Goal: Information Seeking & Learning: Find specific fact

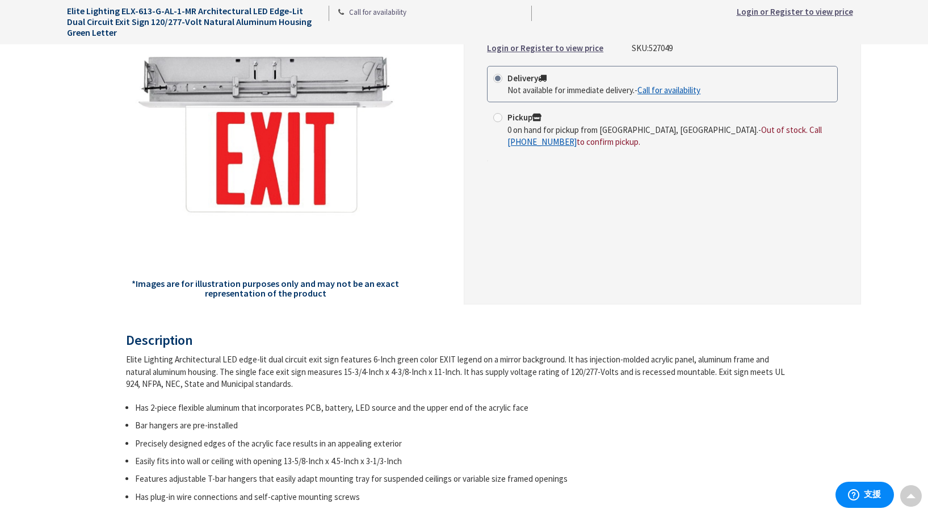
scroll to position [354, 0]
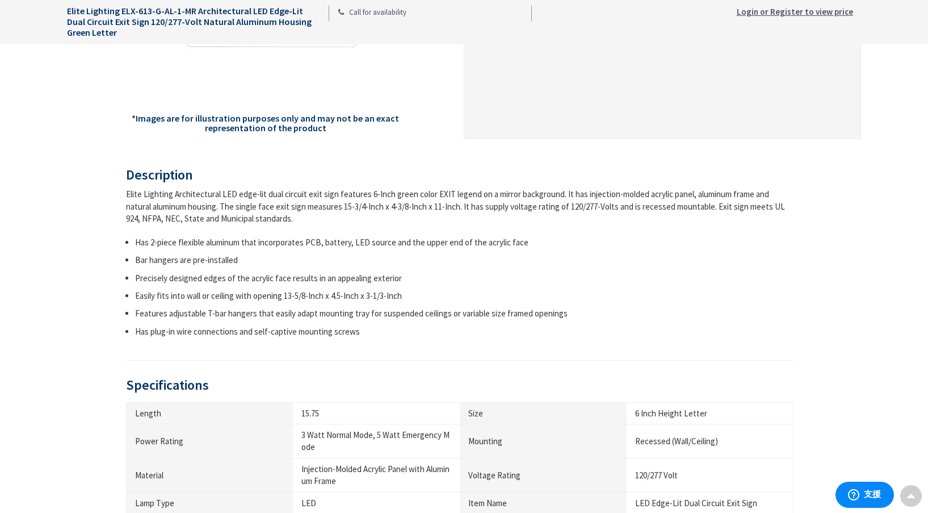
drag, startPoint x: 125, startPoint y: 195, endPoint x: 535, endPoint y: 220, distance: 410.7
click at [535, 220] on div "Elite Lighting Architectural LED edge-lit dual circuit exit sign features 6-Inc…" at bounding box center [460, 206] width 668 height 36
click at [272, 248] on ul "Has 2-piece flexible aluminum that incorporates PCB, battery, LED source and th…" at bounding box center [460, 287] width 668 height 102
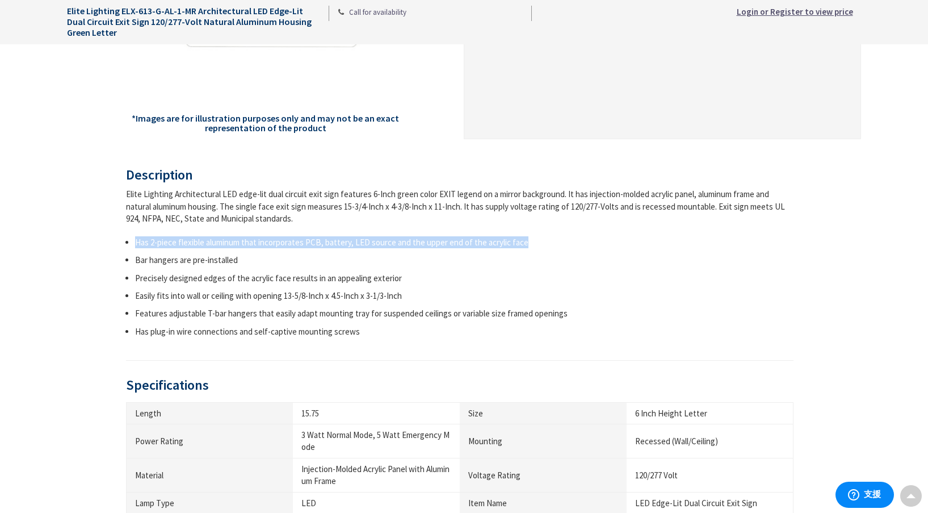
drag, startPoint x: 136, startPoint y: 242, endPoint x: 525, endPoint y: 241, distance: 388.9
click at [525, 241] on li "Has 2-piece flexible aluminum that incorporates PCB, battery, LED source and th…" at bounding box center [464, 242] width 659 height 12
click at [518, 221] on div at bounding box center [518, 221] width 0 height 0
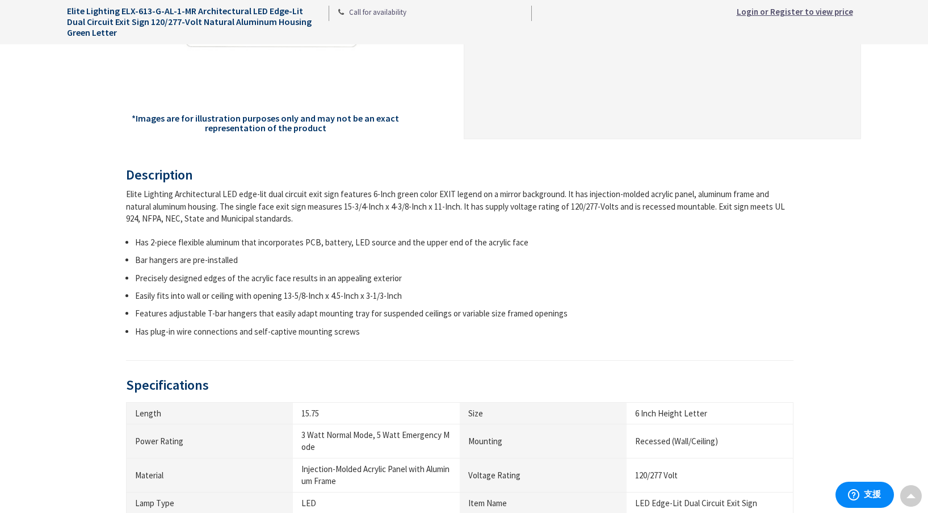
click at [535, 231] on div "Elite Lighting Architectural LED edge-lit dual circuit exit sign features 6-Inc…" at bounding box center [460, 262] width 668 height 149
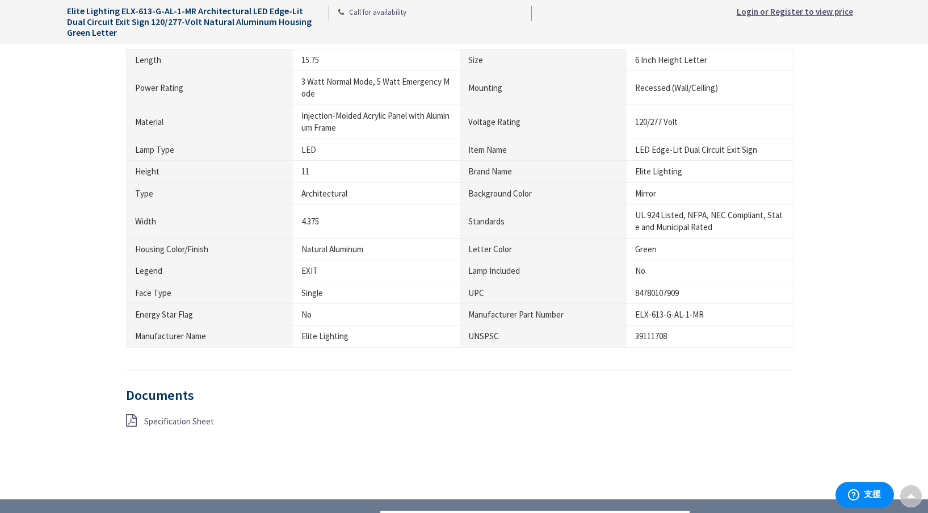
scroll to position [705, 0]
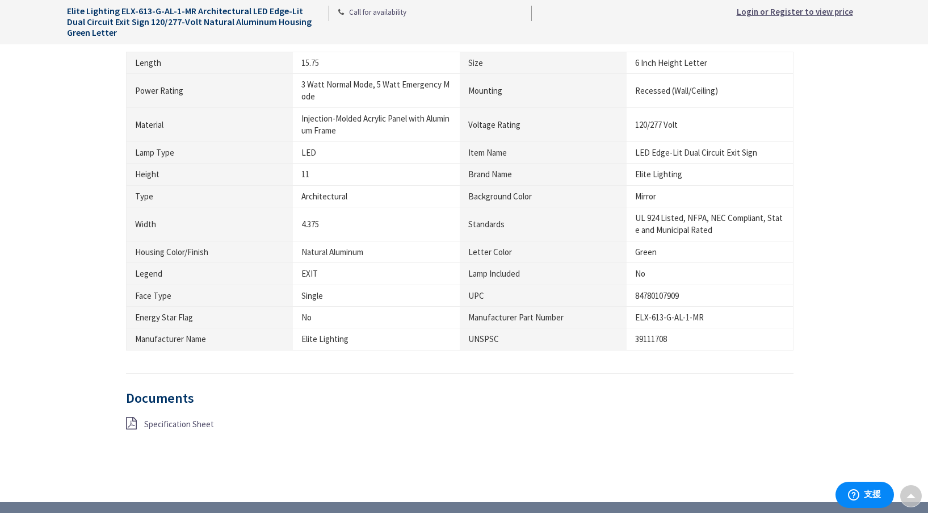
click at [162, 425] on span "Specification Sheet" at bounding box center [179, 423] width 70 height 11
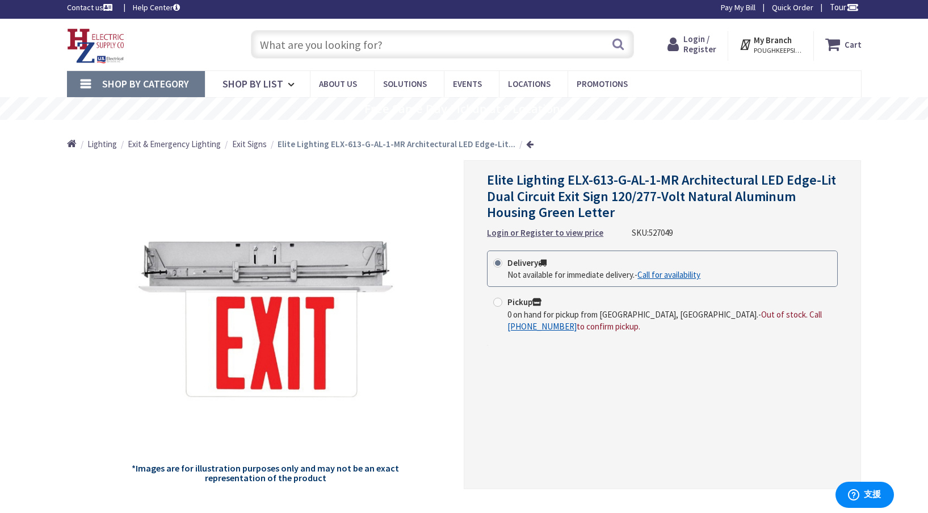
scroll to position [8, 0]
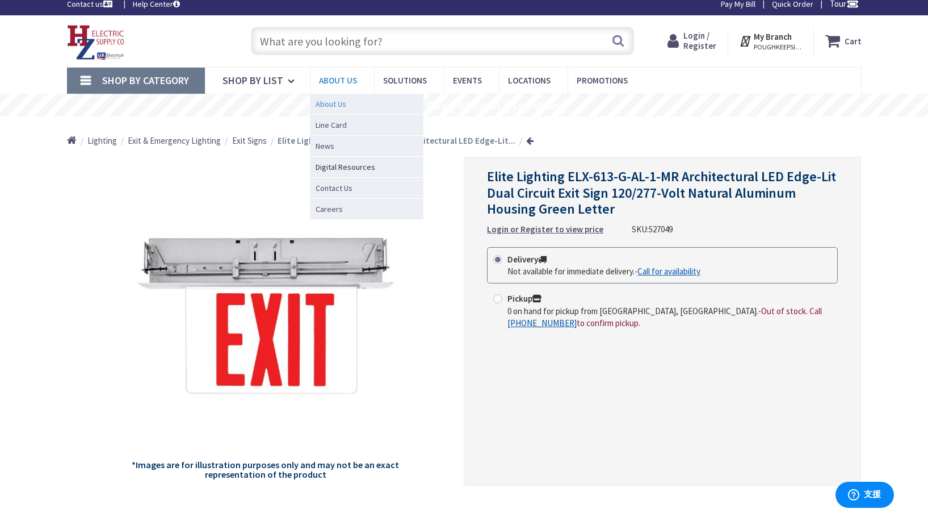
click at [343, 104] on span "About Us" at bounding box center [331, 103] width 31 height 11
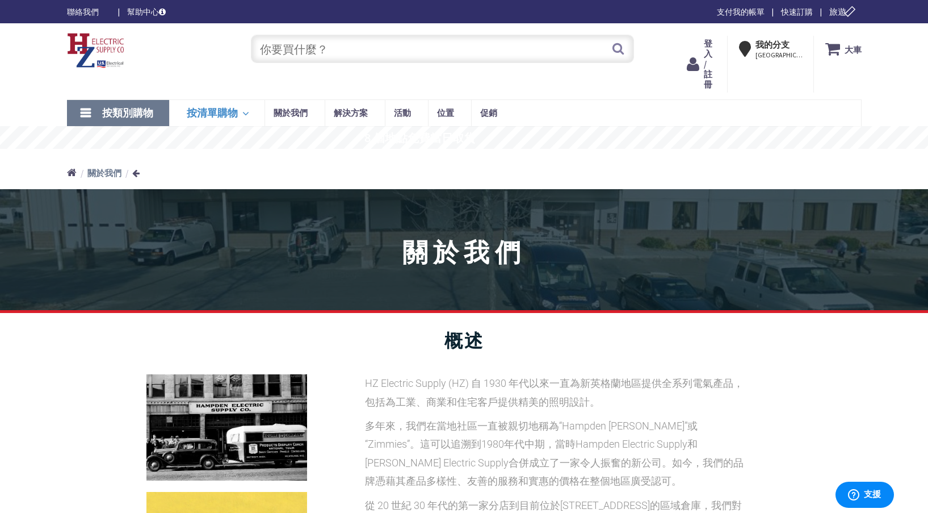
click at [246, 114] on icon at bounding box center [247, 113] width 11 height 25
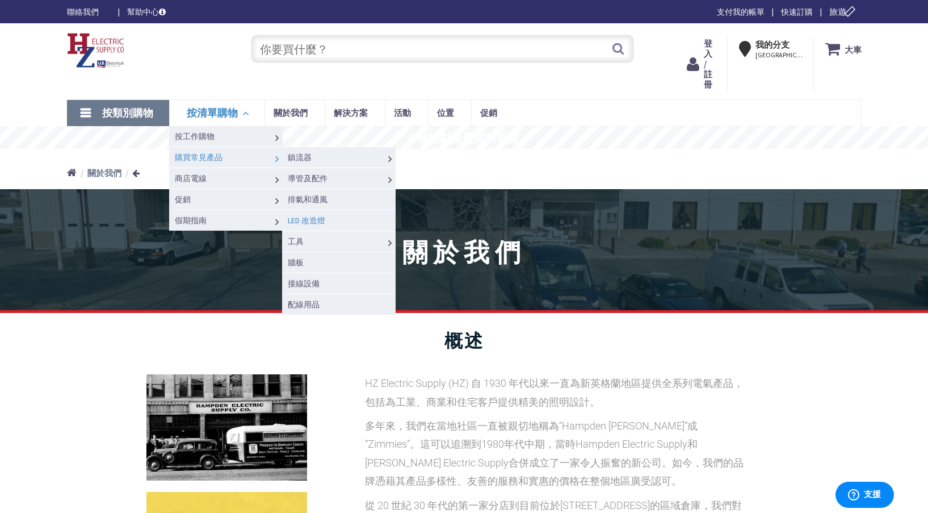
click at [322, 221] on font "LED 改造燈" at bounding box center [306, 220] width 37 height 10
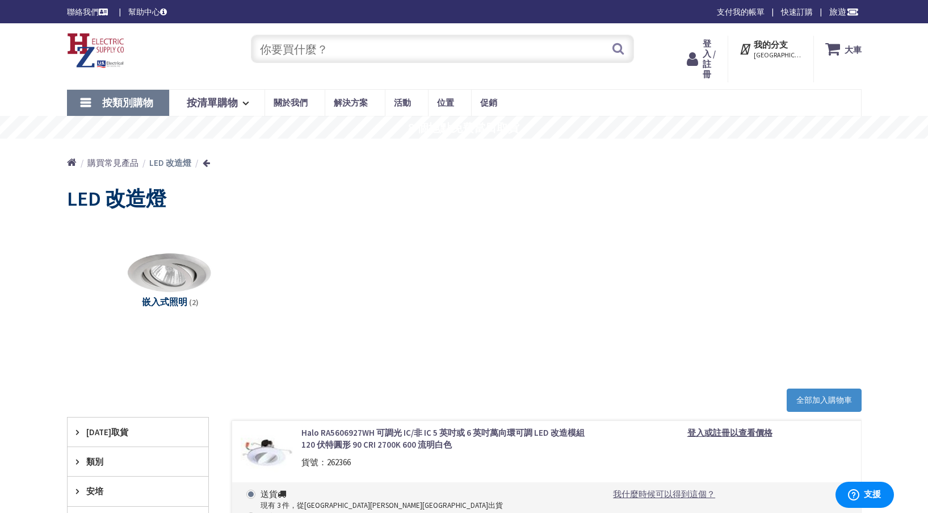
click at [132, 104] on font "按類別購物" at bounding box center [127, 102] width 51 height 13
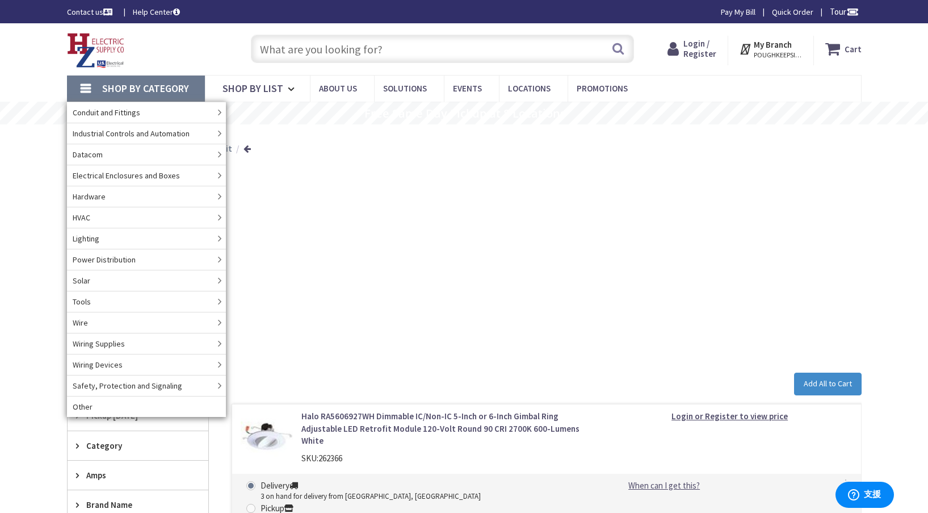
click at [395, 47] on input "text" at bounding box center [442, 49] width 383 height 28
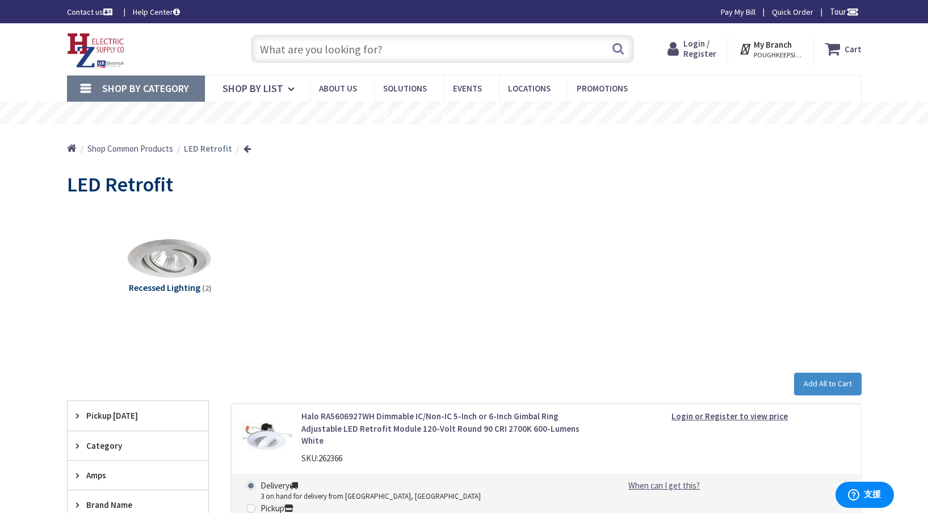
click at [409, 50] on input "text" at bounding box center [442, 49] width 383 height 28
paste input "ELX-618-R-AL-1-MR"
type input "ELX-618-R-AL-1-MR"
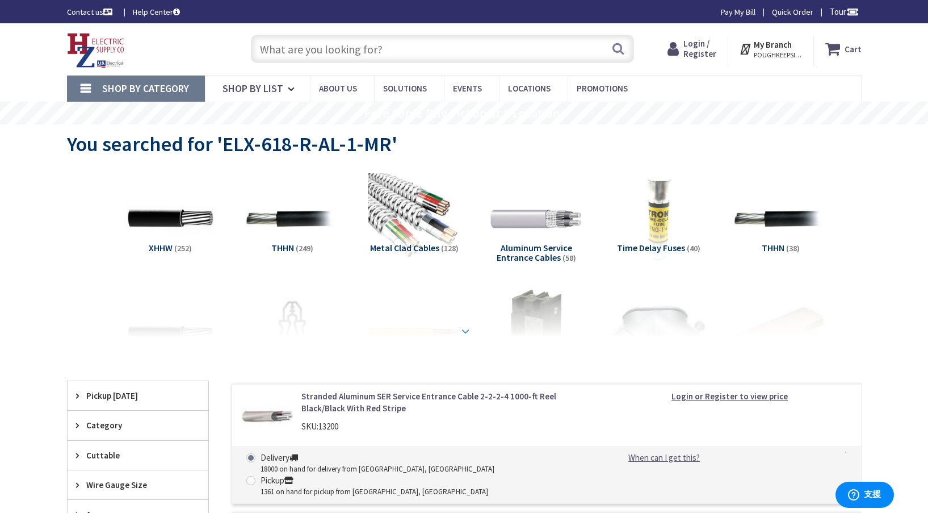
click at [467, 328] on strong at bounding box center [466, 331] width 14 height 12
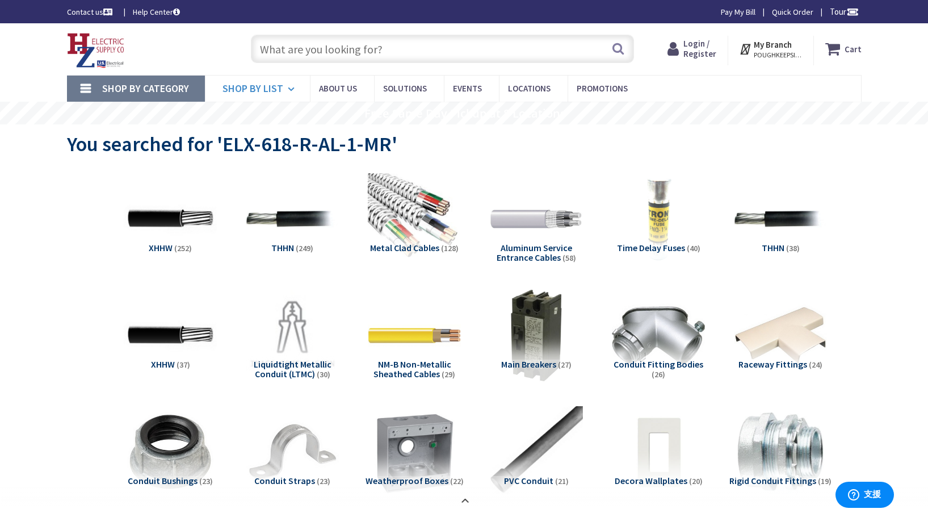
click at [288, 89] on icon at bounding box center [293, 89] width 11 height 25
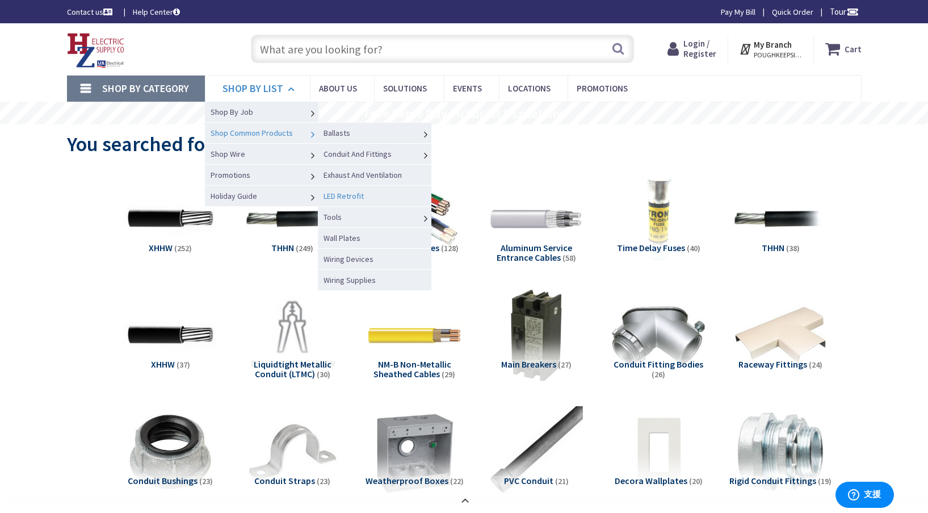
click at [363, 196] on link "LED Retrofit" at bounding box center [375, 195] width 114 height 21
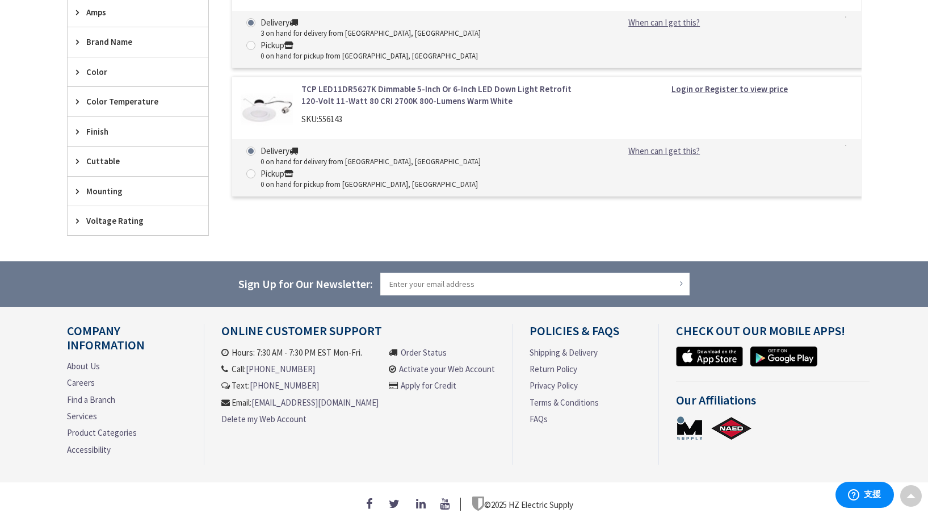
scroll to position [477, 0]
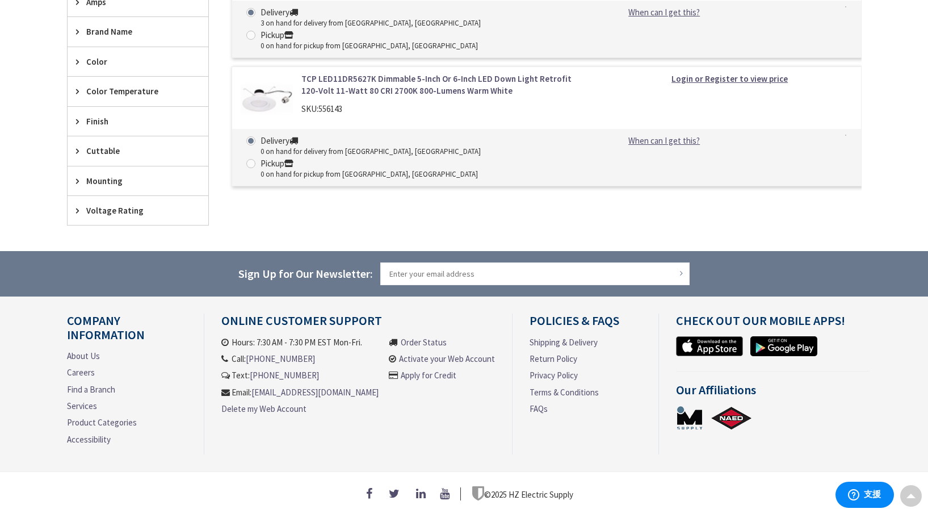
click at [82, 350] on link "About Us" at bounding box center [83, 356] width 33 height 12
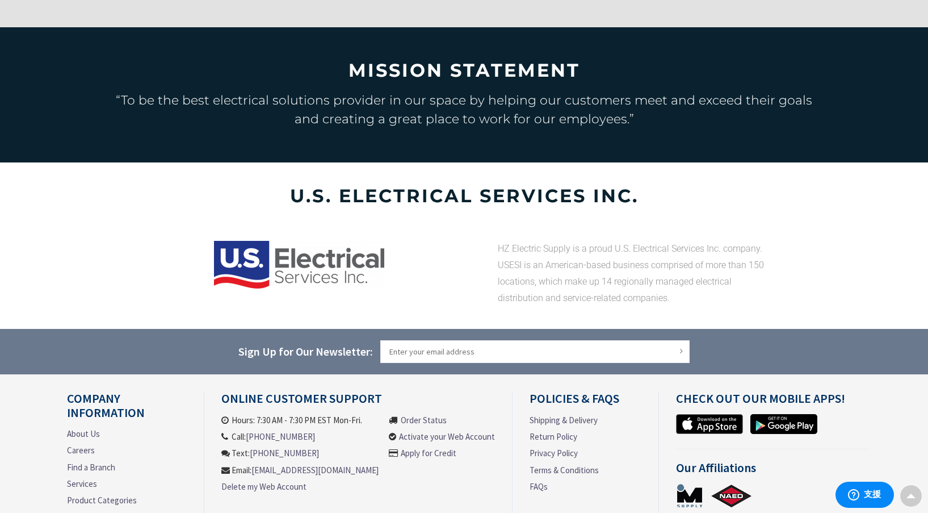
scroll to position [2303, 0]
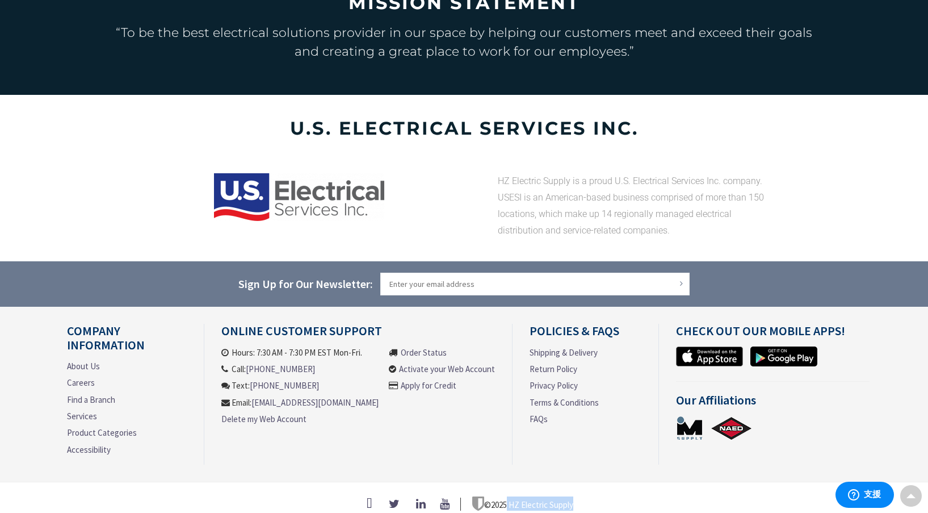
drag, startPoint x: 575, startPoint y: 492, endPoint x: 509, endPoint y: 492, distance: 66.4
click at [509, 496] on div "© 2025 HZ Electric Supply" at bounding box center [464, 503] width 795 height 15
click at [613, 496] on div "© 2025 HZ Electric Supply" at bounding box center [464, 503] width 795 height 15
